Goal: Transaction & Acquisition: Purchase product/service

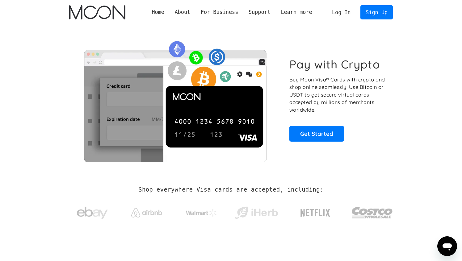
click at [338, 14] on link "Log In" at bounding box center [340, 13] width 29 height 14
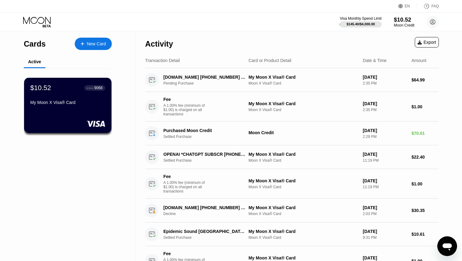
click at [408, 23] on div "Moon Credit" at bounding box center [403, 25] width 21 height 4
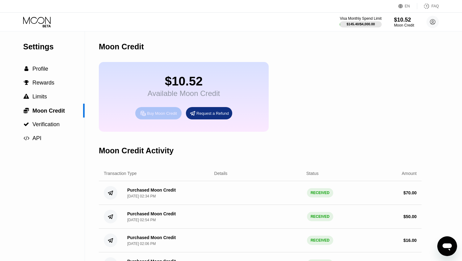
click at [163, 115] on div "Buy Moon Credit" at bounding box center [162, 113] width 30 height 5
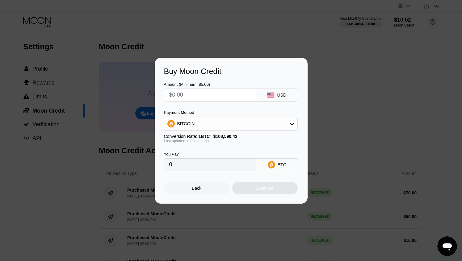
click at [236, 125] on div "BITCOIN" at bounding box center [230, 124] width 133 height 12
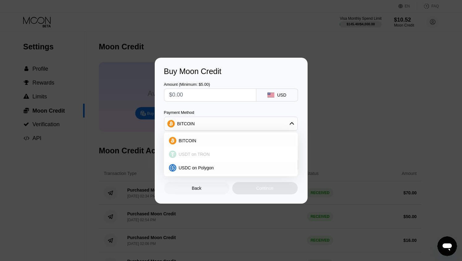
click at [208, 152] on span "USDT on TRON" at bounding box center [194, 154] width 31 height 5
type input "0.00"
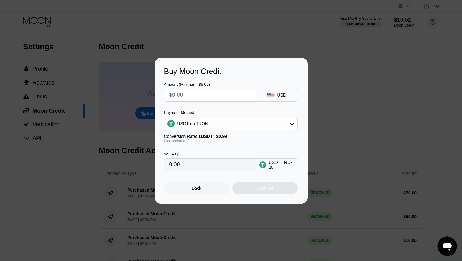
click at [225, 92] on input "text" at bounding box center [210, 95] width 82 height 12
type input "$4"
type input "4.04"
type input "$48"
type input "48.48"
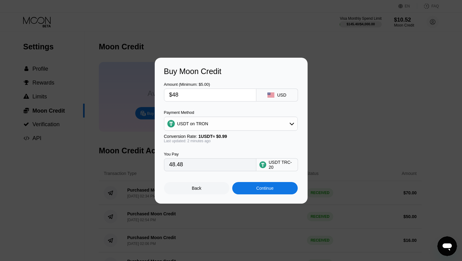
type input "$4"
type input "4.04"
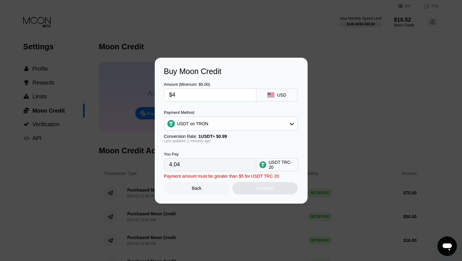
type input "$42"
type input "42.42"
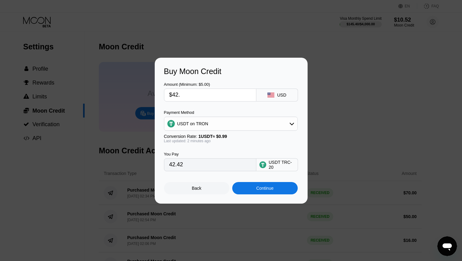
type input "$42.8"
type input "43.23"
type input "$42.84"
type input "43.27"
type input "$42.84"
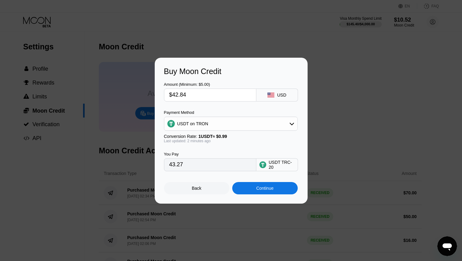
click at [235, 110] on div "Payment Method" at bounding box center [231, 112] width 134 height 5
click at [263, 189] on div "Continue" at bounding box center [264, 188] width 17 height 5
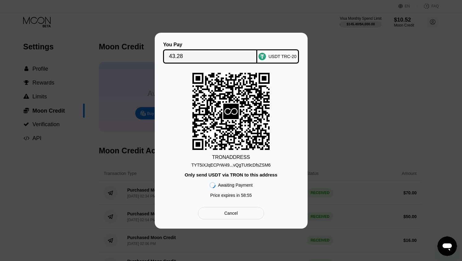
click at [250, 167] on div "TYT5iXJqECPrW49...vQgTUt9cDfsZSM6" at bounding box center [230, 165] width 79 height 5
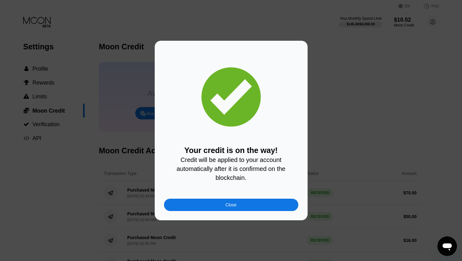
click at [237, 200] on div "Close" at bounding box center [231, 205] width 134 height 12
